Goal: Entertainment & Leisure: Consume media (video, audio)

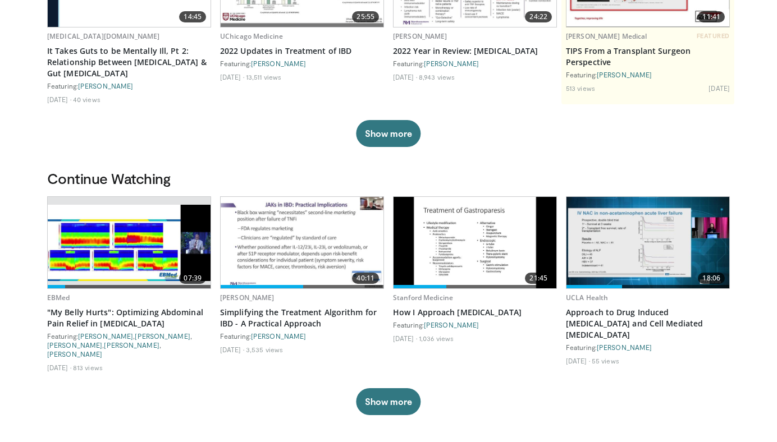
scroll to position [180, 0]
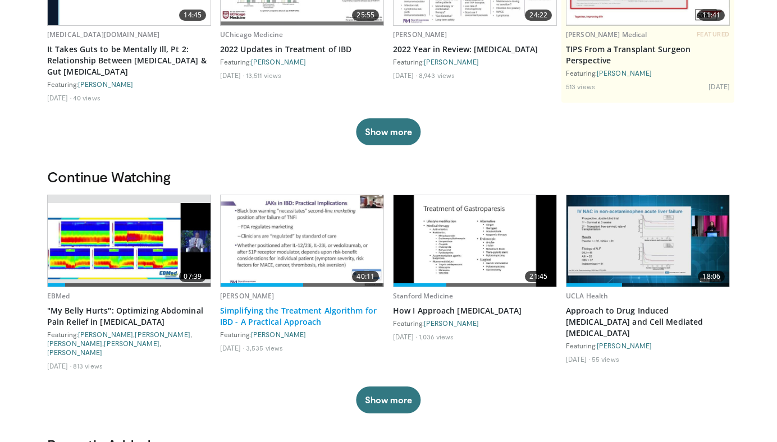
click at [303, 321] on link "Simplifying the Treatment Algorithm for IBD - A Practical Approach" at bounding box center [302, 316] width 164 height 22
click at [410, 387] on button "Show more" at bounding box center [388, 400] width 65 height 27
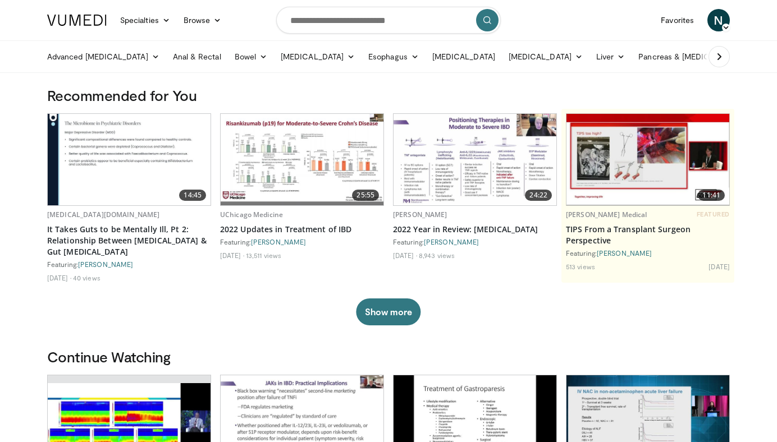
scroll to position [0, 0]
click at [401, 296] on div "14:45 [MEDICAL_DATA][DOMAIN_NAME] It Takes Guts to be Mentally Ill, Pt 2: Relat…" at bounding box center [388, 219] width 683 height 212
click at [395, 310] on button "Show more" at bounding box center [388, 312] width 65 height 27
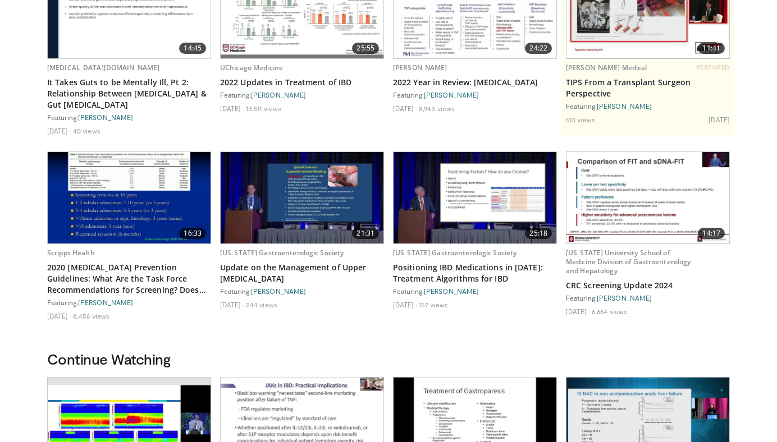
scroll to position [149, 0]
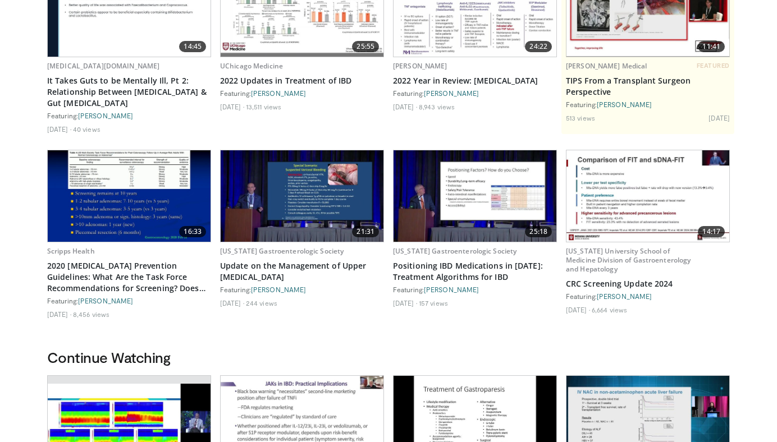
click at [465, 208] on img at bounding box center [474, 195] width 163 height 91
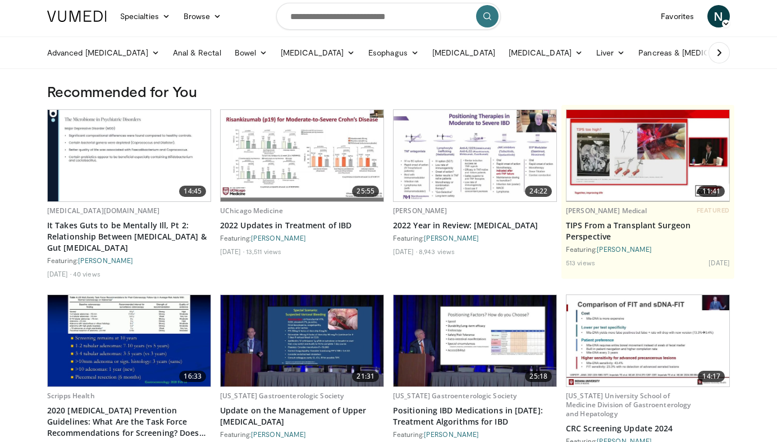
scroll to position [2, 0]
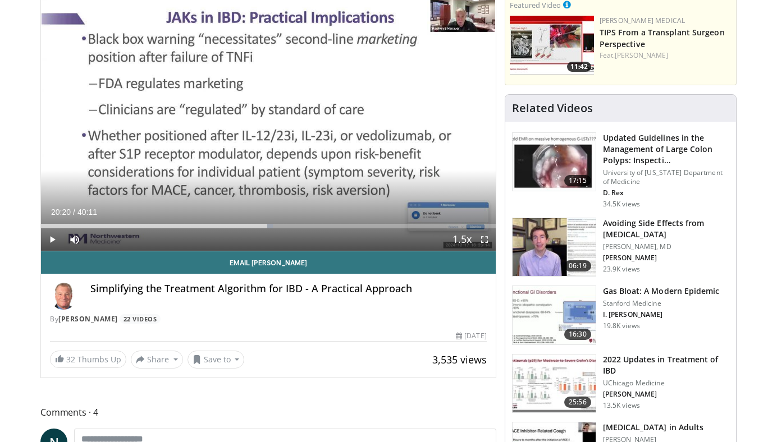
scroll to position [66, 0]
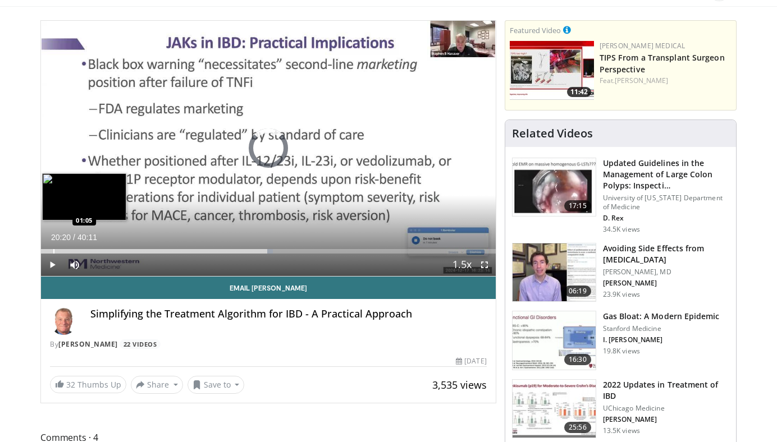
click at [53, 252] on div "Progress Bar" at bounding box center [53, 251] width 1 height 4
click at [73, 253] on div "Progress Bar" at bounding box center [73, 251] width 1 height 4
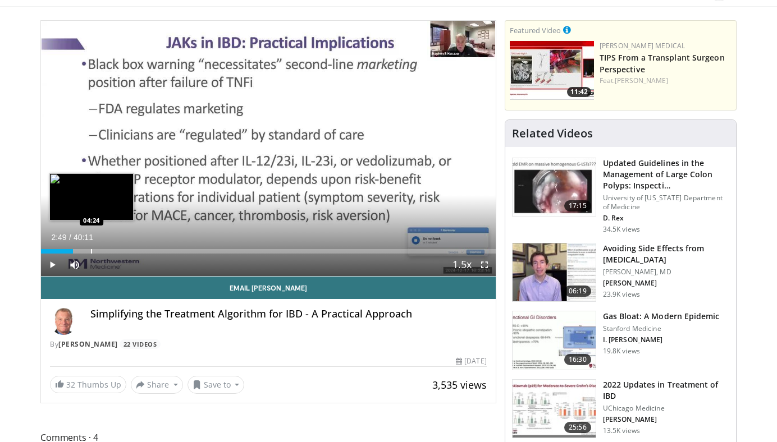
click at [92, 249] on div "Progress Bar" at bounding box center [91, 251] width 1 height 4
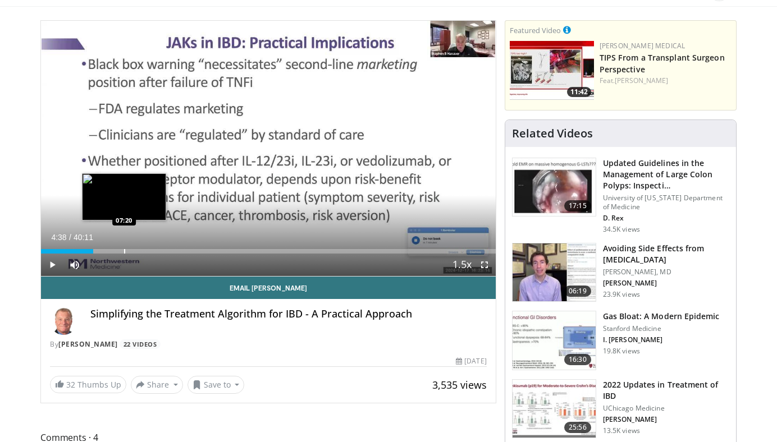
click at [124, 251] on div "Progress Bar" at bounding box center [124, 251] width 1 height 4
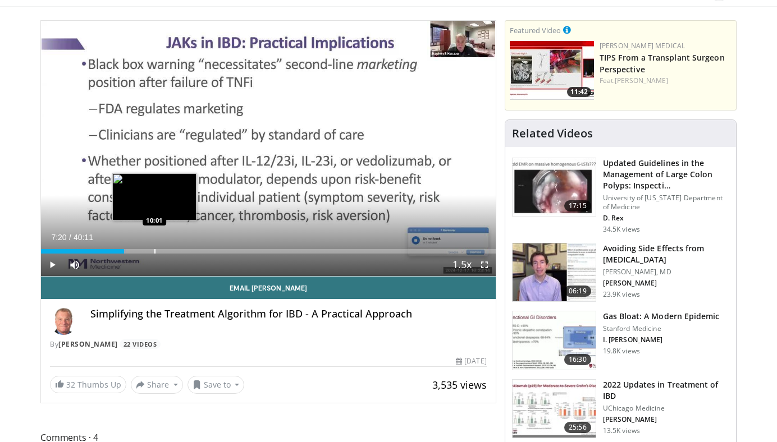
click at [154, 248] on div "Loaded : 18.66% 07:20 10:01" at bounding box center [268, 248] width 455 height 11
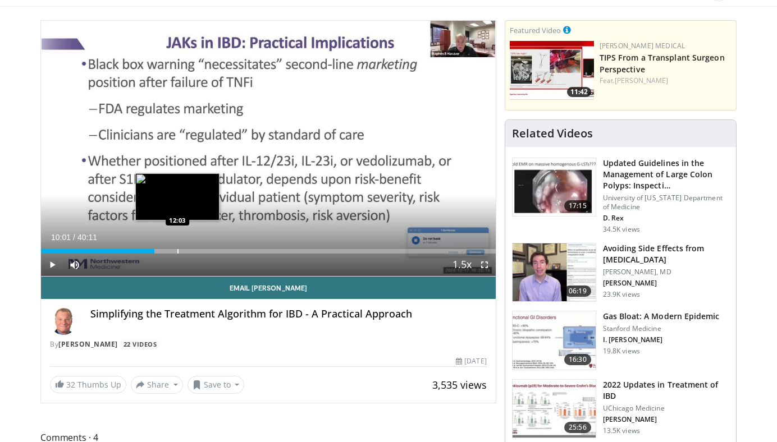
click at [178, 251] on div "Progress Bar" at bounding box center [177, 251] width 1 height 4
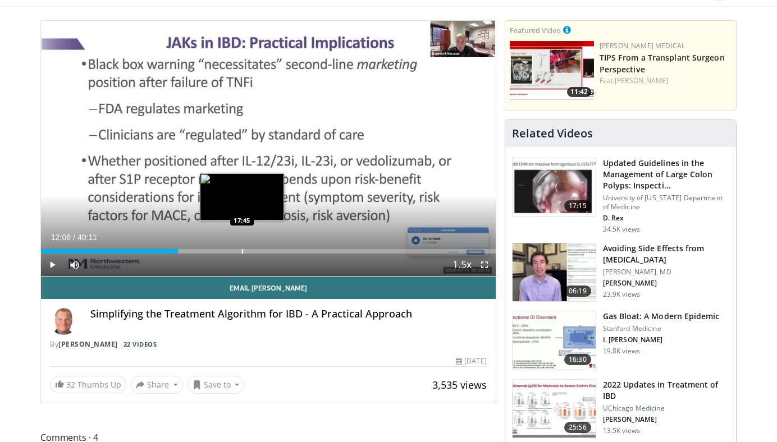
click at [242, 253] on div "Progress Bar" at bounding box center [242, 251] width 1 height 4
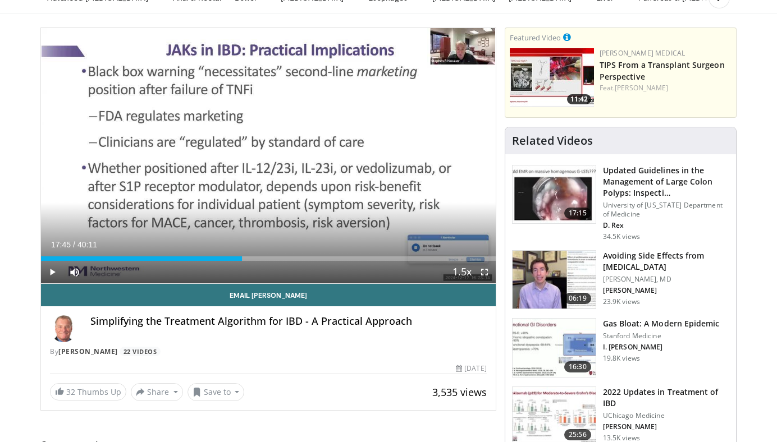
scroll to position [59, 0]
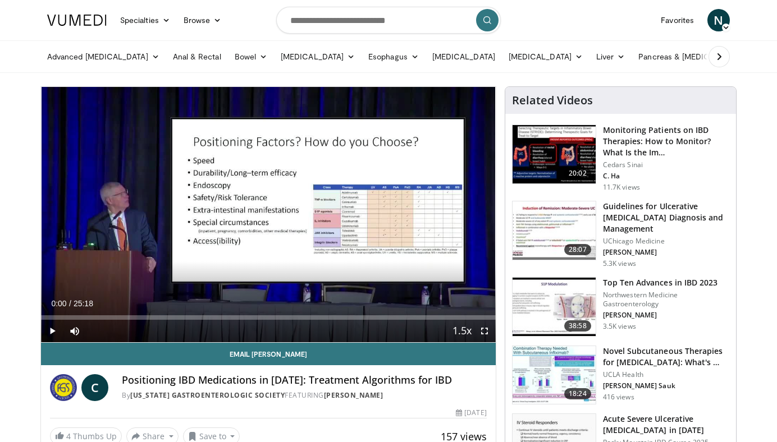
click at [49, 331] on span "Video Player" at bounding box center [52, 331] width 22 height 22
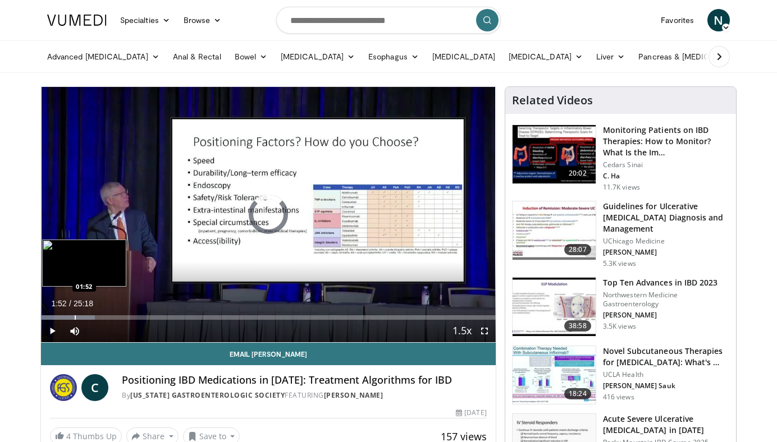
click at [75, 317] on div "Progress Bar" at bounding box center [75, 317] width 1 height 4
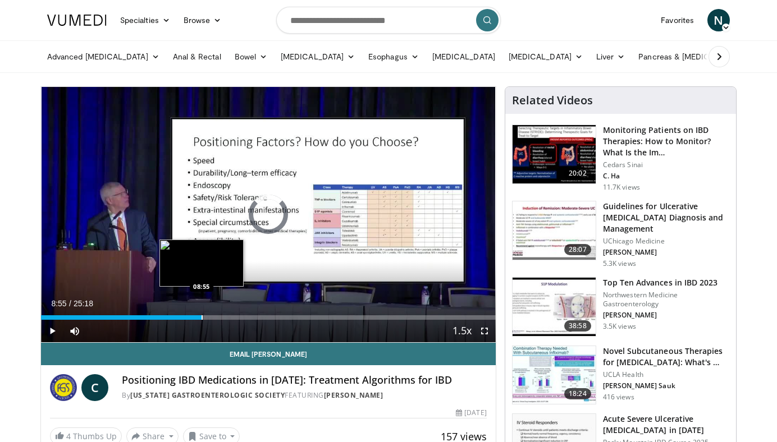
click at [202, 317] on div "Progress Bar" at bounding box center [202, 317] width 1 height 4
